Goal: Check status: Check status

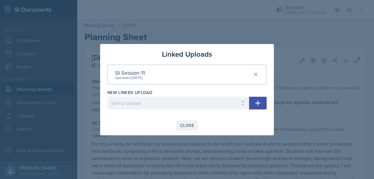
scroll to position [7, 0]
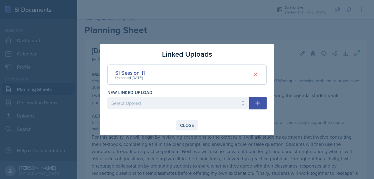
click at [190, 125] on div "Close" at bounding box center [187, 125] width 14 height 5
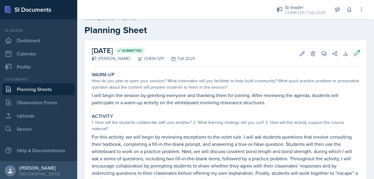
scroll to position [0, 0]
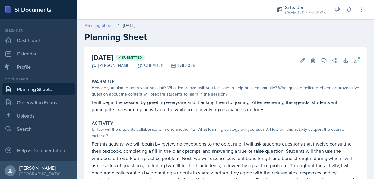
click at [100, 27] on link "Planning Sheets" at bounding box center [99, 25] width 30 height 6
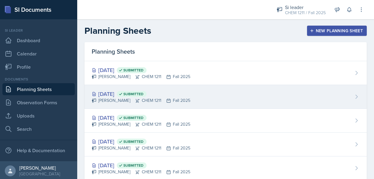
click at [354, 93] on div "[DATE] Submitted [PERSON_NAME] CHEM 1211 Fall 2025" at bounding box center [225, 97] width 282 height 24
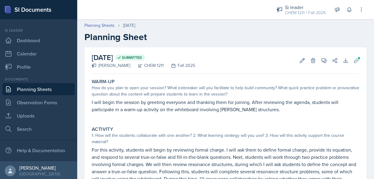
click at [105, 22] on header "Planning Sheets [DATE] Planning Sheet" at bounding box center [225, 32] width 297 height 32
click at [105, 27] on link "Planning Sheets" at bounding box center [99, 25] width 30 height 6
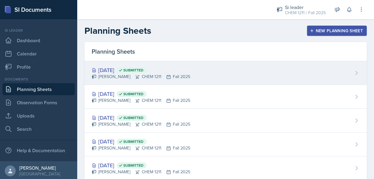
click at [168, 73] on div "[DATE] Submitted" at bounding box center [141, 70] width 99 height 8
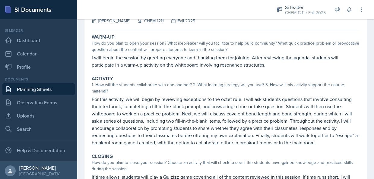
scroll to position [44, 0]
